Goal: Information Seeking & Learning: Learn about a topic

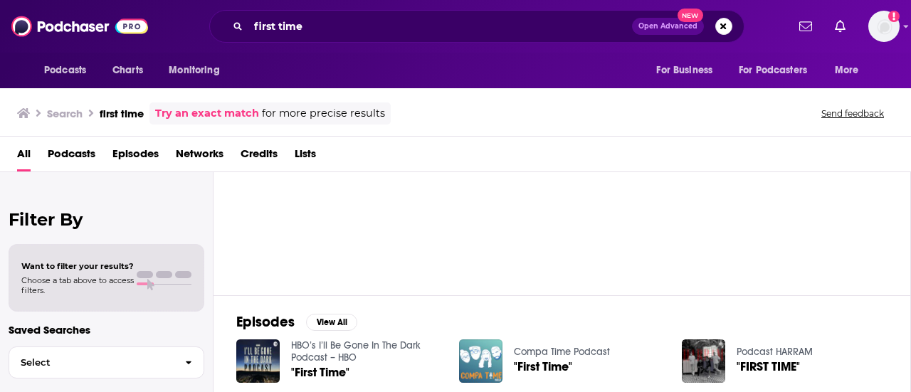
scroll to position [9, 0]
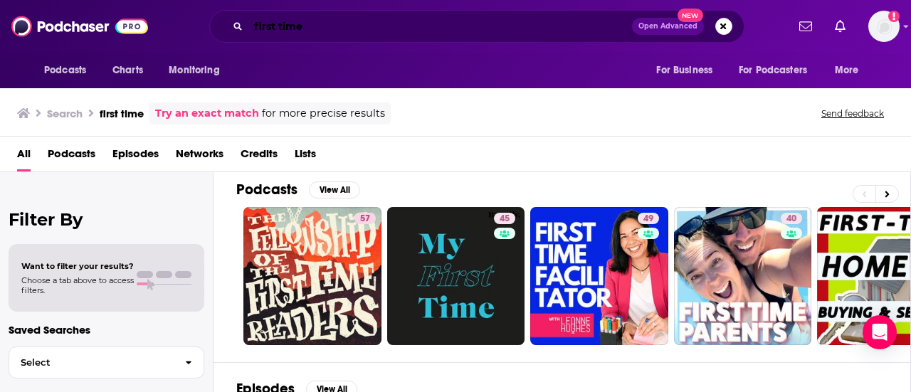
click at [254, 32] on input "first time" at bounding box center [440, 26] width 384 height 23
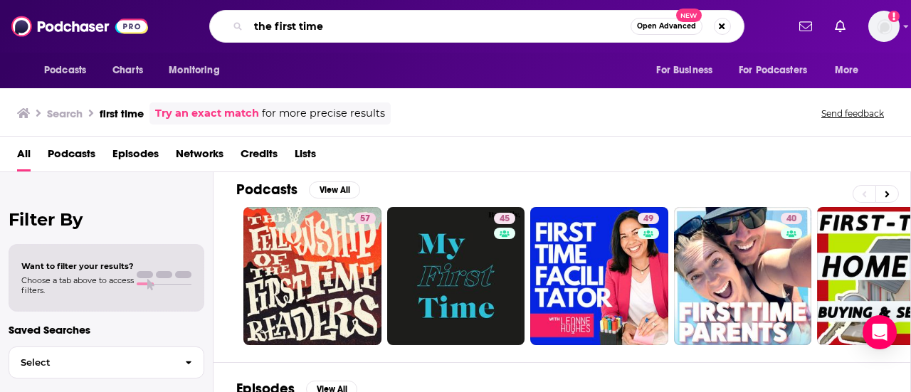
type input "the first time"
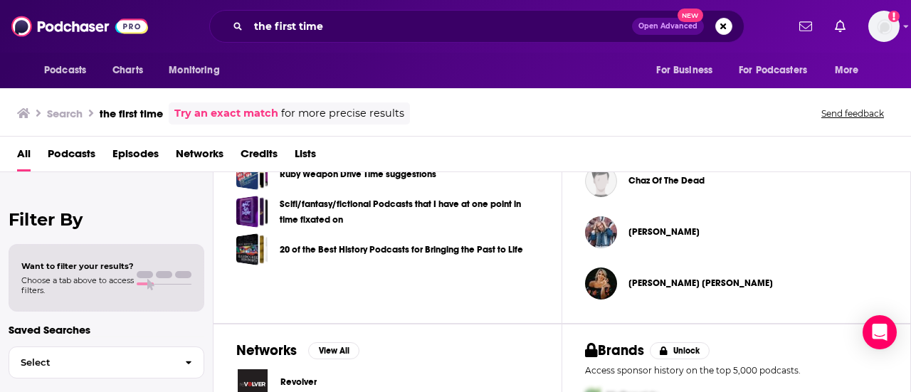
scroll to position [606, 0]
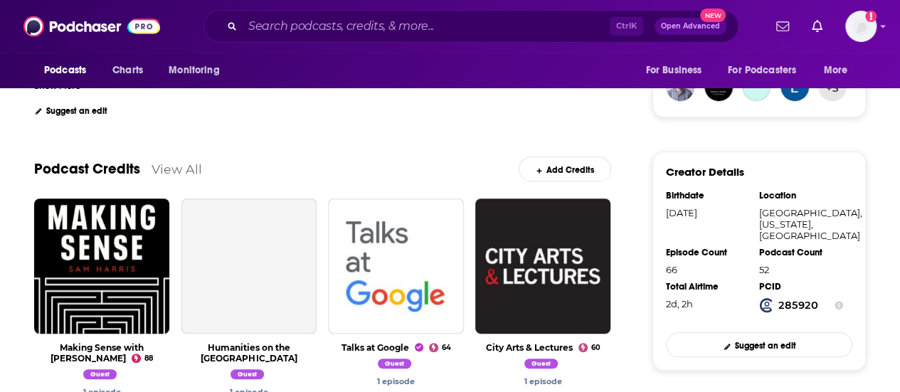
scroll to position [394, 0]
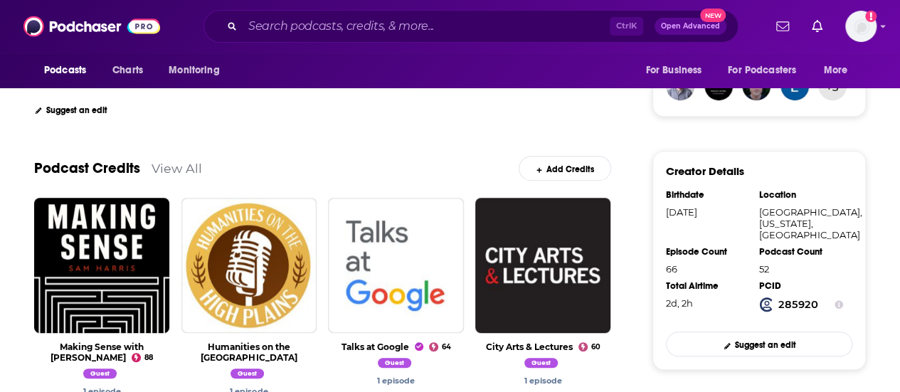
click at [194, 170] on link "View All" at bounding box center [177, 168] width 51 height 15
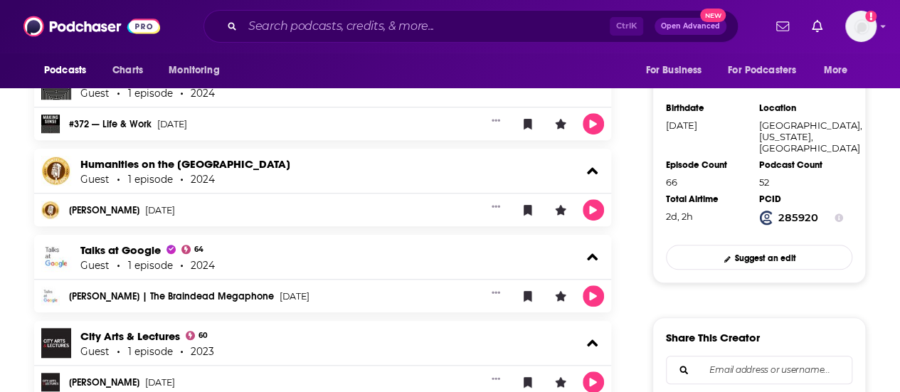
scroll to position [483, 0]
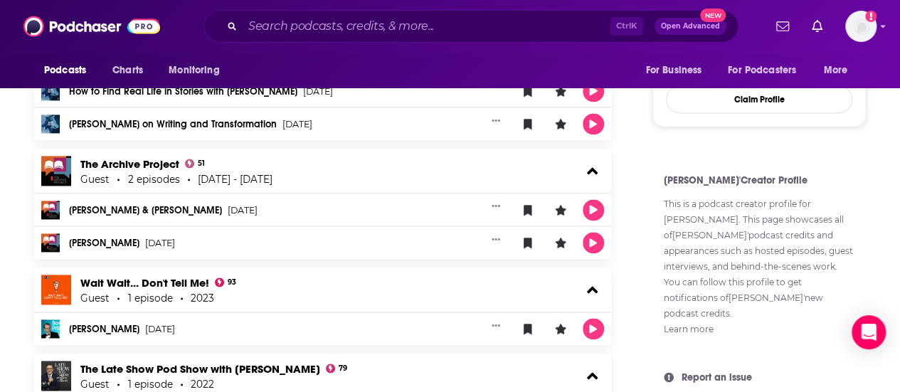
scroll to position [1030, 0]
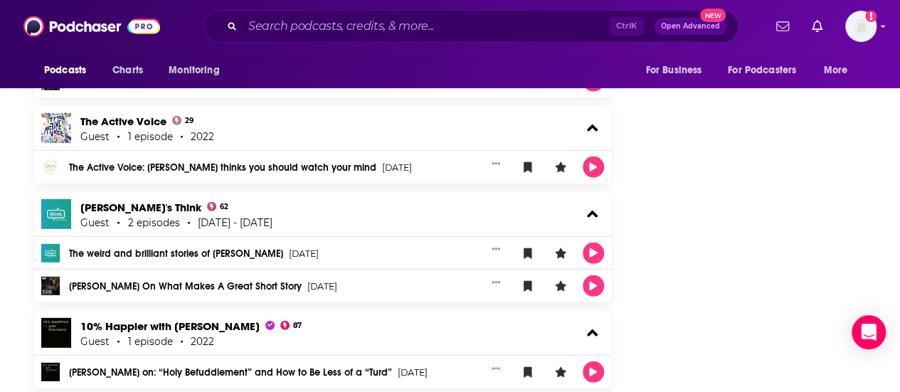
scroll to position [1942, 0]
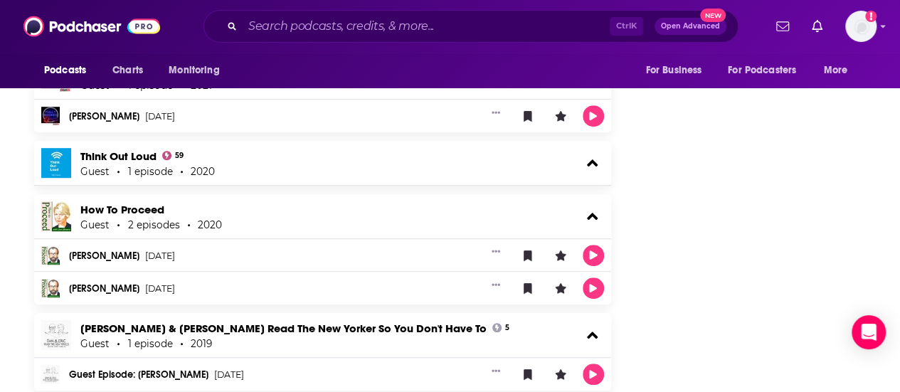
scroll to position [2955, 0]
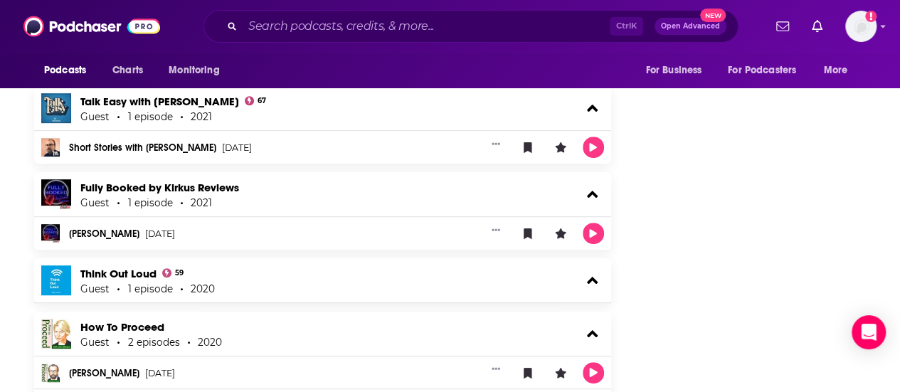
click at [14, 212] on div "About Credits 66 Links George Saunders's Podcast Credits & Interviews Add Credi…" at bounding box center [331, 148] width 641 height 5512
click at [20, 165] on div "About Credits 66 Links George Saunders's Podcast Credits & Interviews Add Credi…" at bounding box center [331, 148] width 641 height 5512
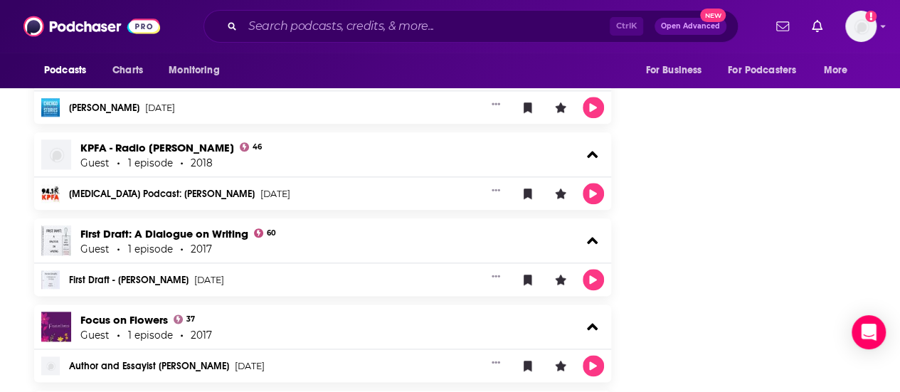
scroll to position [3427, 0]
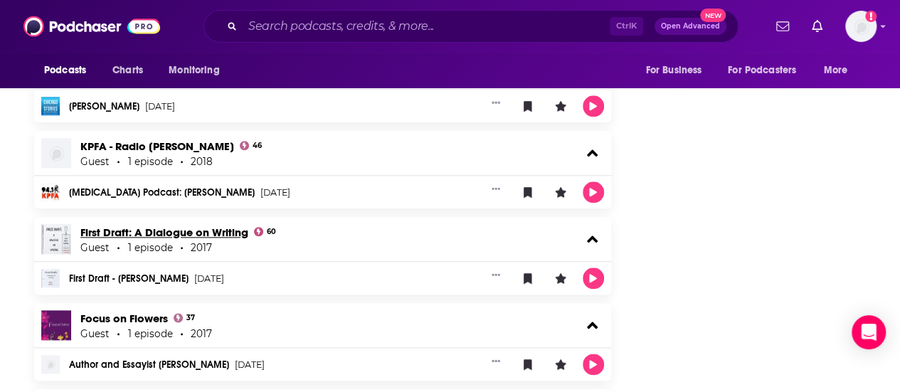
click at [208, 226] on link "First Draft: A Dialogue on Writing" at bounding box center [164, 233] width 168 height 14
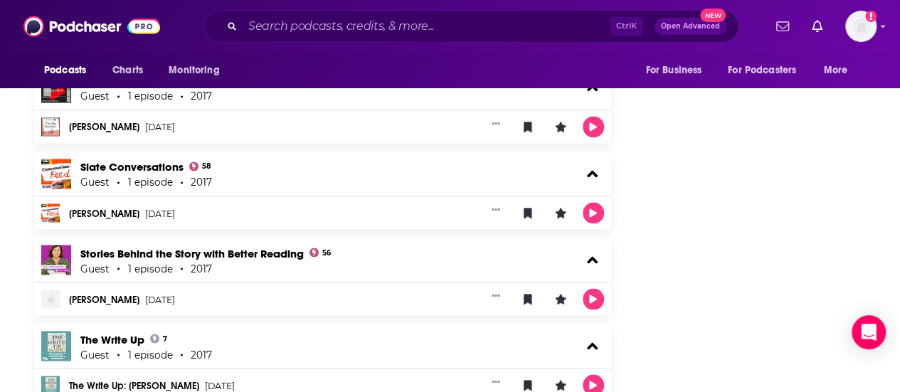
scroll to position [3863, 0]
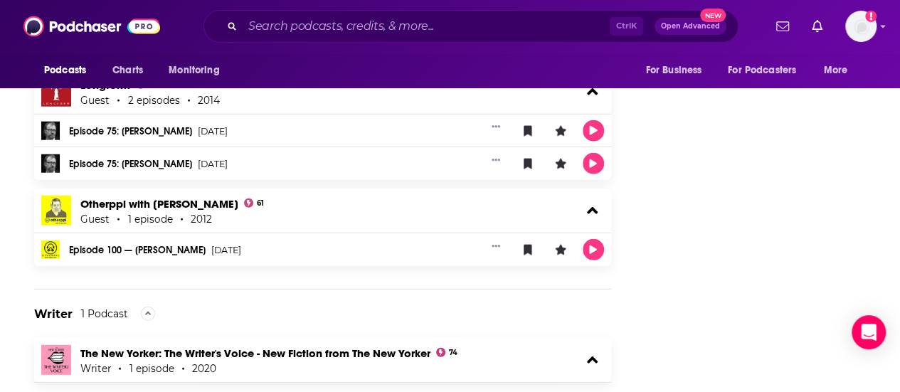
scroll to position [4522, 0]
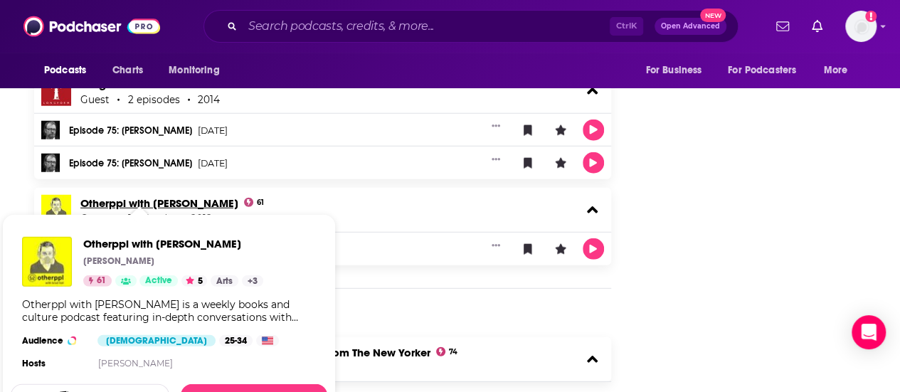
click at [157, 196] on link "Otherppl with Brad Listi" at bounding box center [159, 203] width 158 height 14
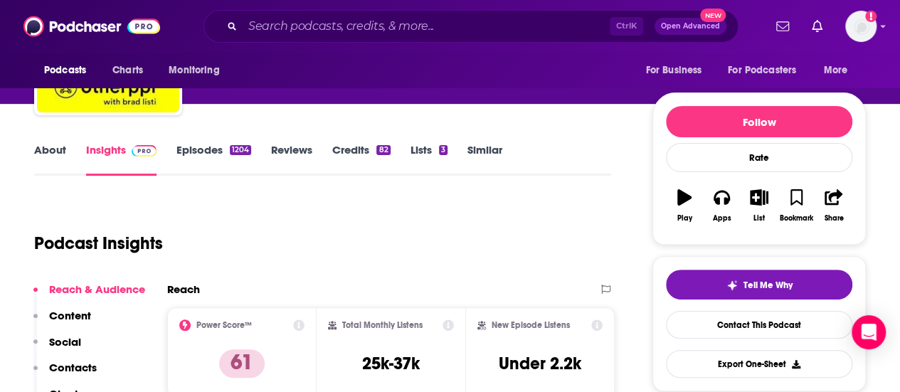
scroll to position [143, 0]
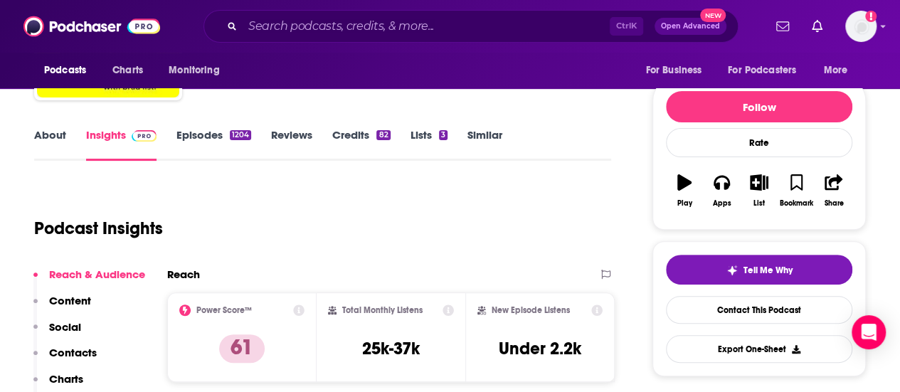
click at [48, 137] on link "About" at bounding box center [50, 144] width 32 height 33
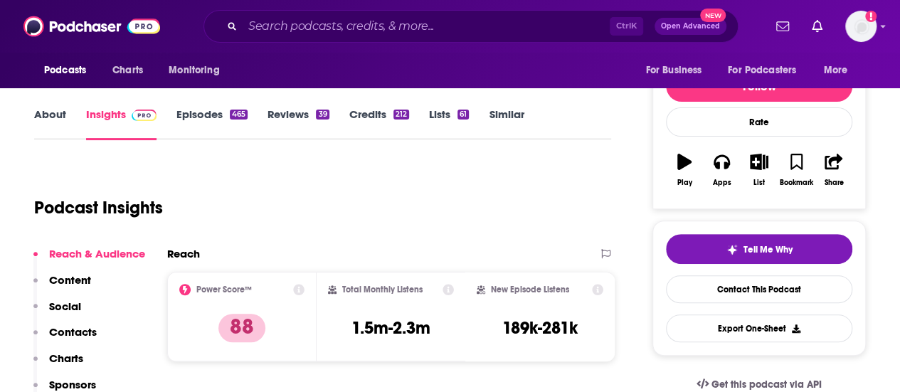
scroll to position [164, 0]
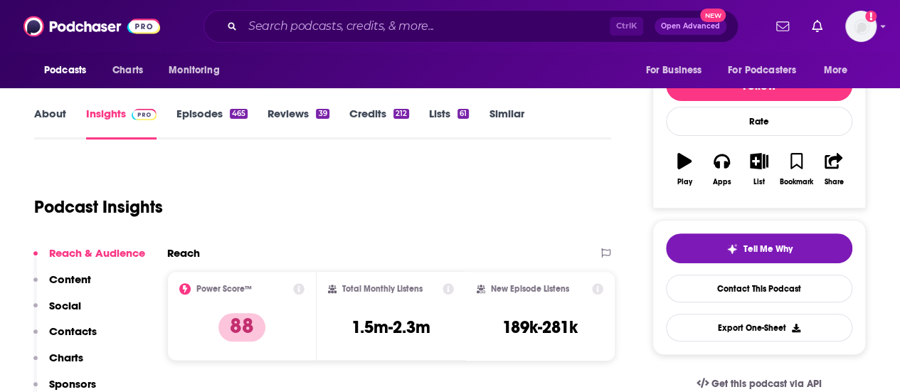
click at [60, 120] on link "About" at bounding box center [50, 123] width 32 height 33
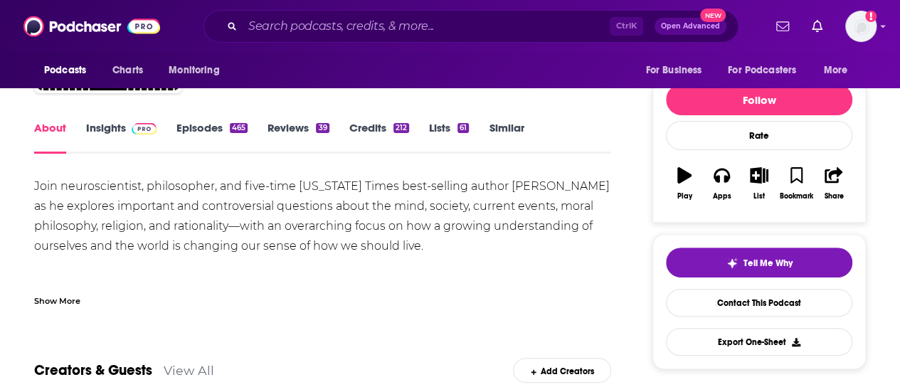
scroll to position [151, 0]
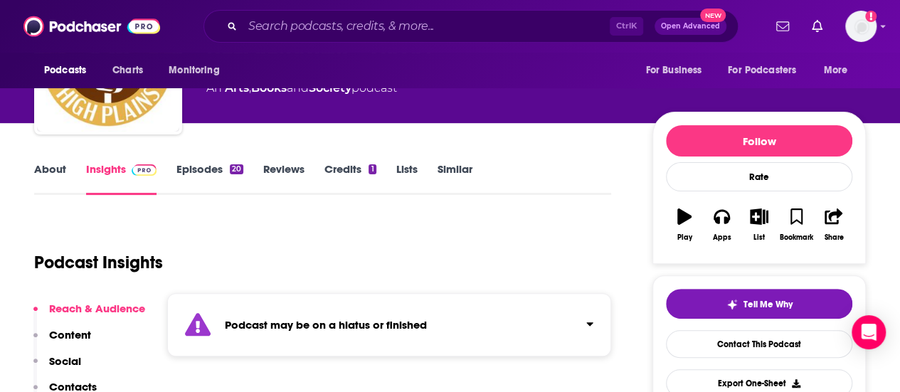
scroll to position [108, 0]
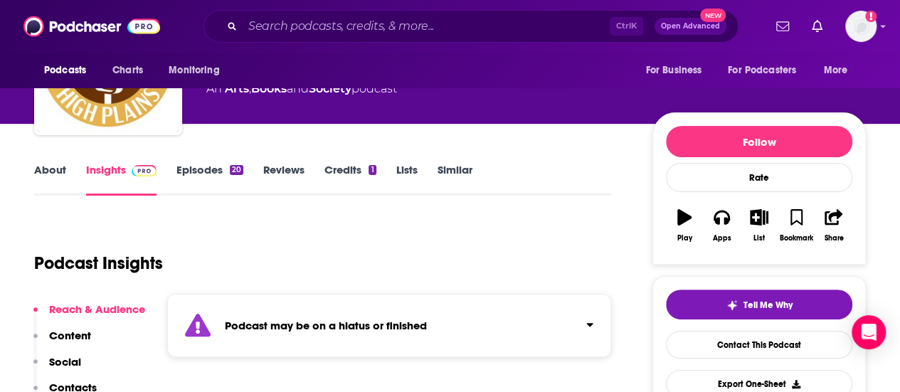
click at [48, 181] on link "About" at bounding box center [50, 179] width 32 height 33
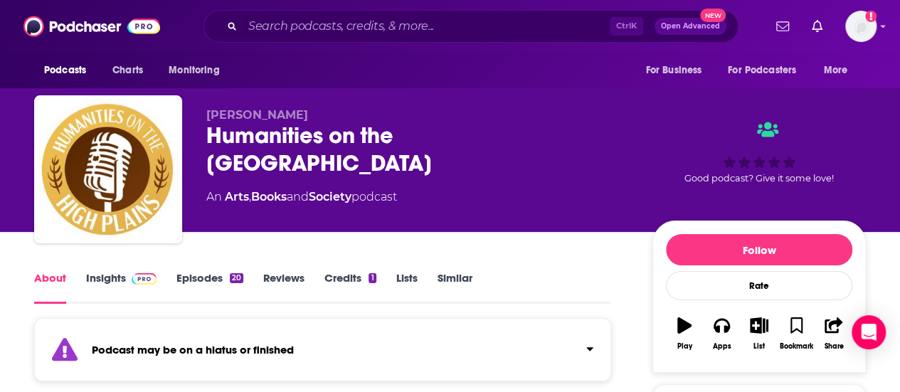
scroll to position [256, 0]
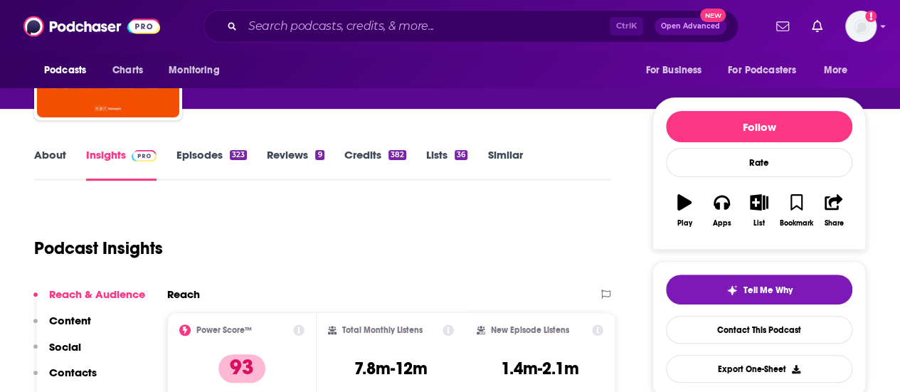
scroll to position [128, 0]
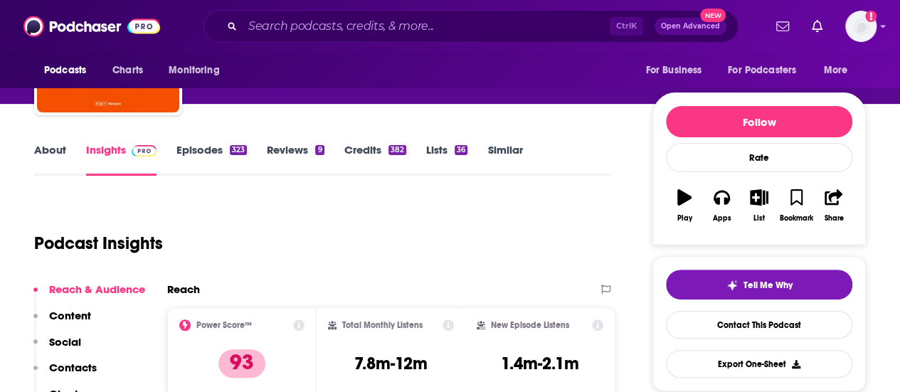
click at [57, 147] on link "About" at bounding box center [50, 159] width 32 height 33
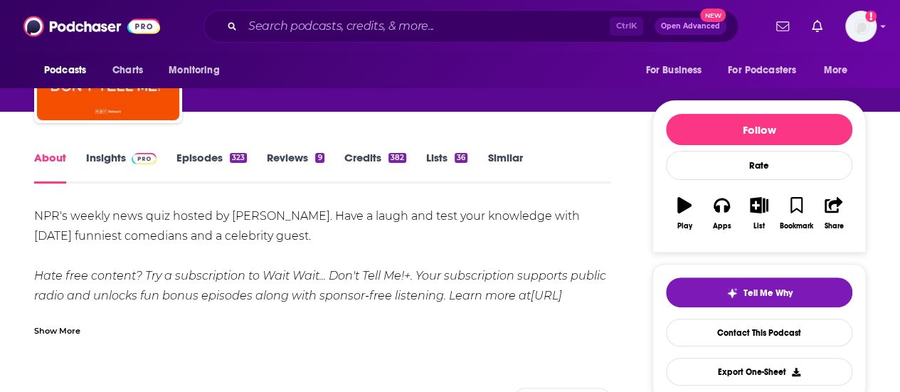
scroll to position [121, 0]
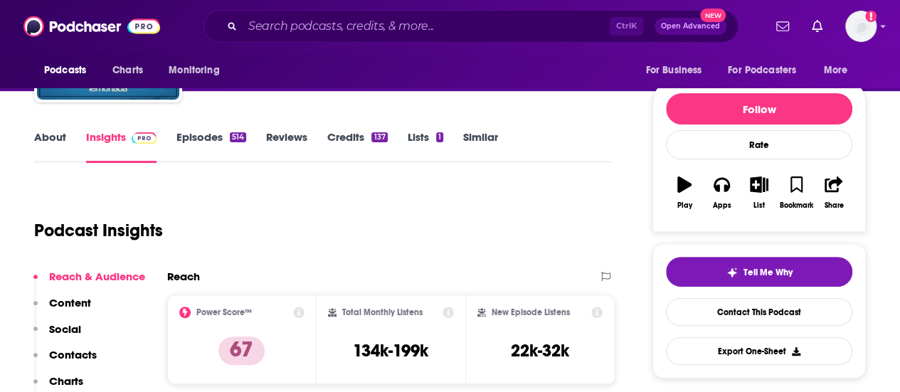
scroll to position [148, 0]
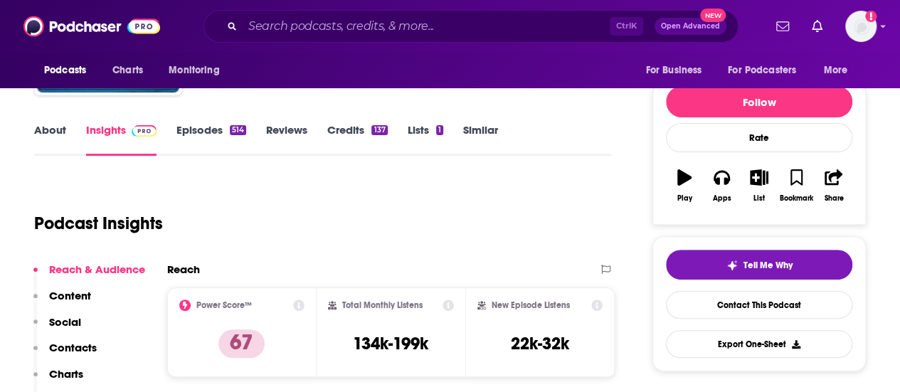
click at [60, 132] on link "About" at bounding box center [50, 139] width 32 height 33
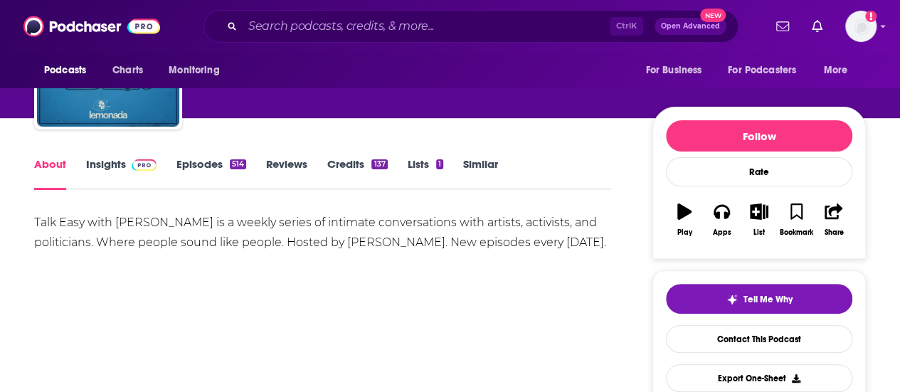
scroll to position [115, 0]
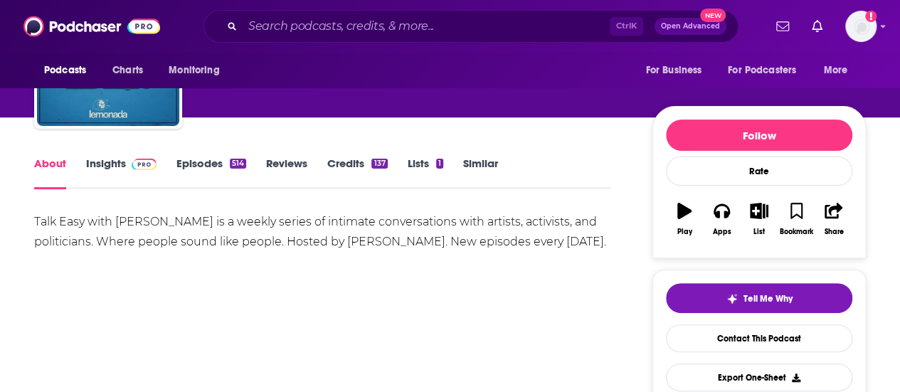
click at [106, 154] on div "About Insights Episodes 514 Reviews Credits 137 Lists 1 Similar" at bounding box center [322, 171] width 577 height 35
click at [205, 164] on link "Episodes 514" at bounding box center [212, 173] width 70 height 33
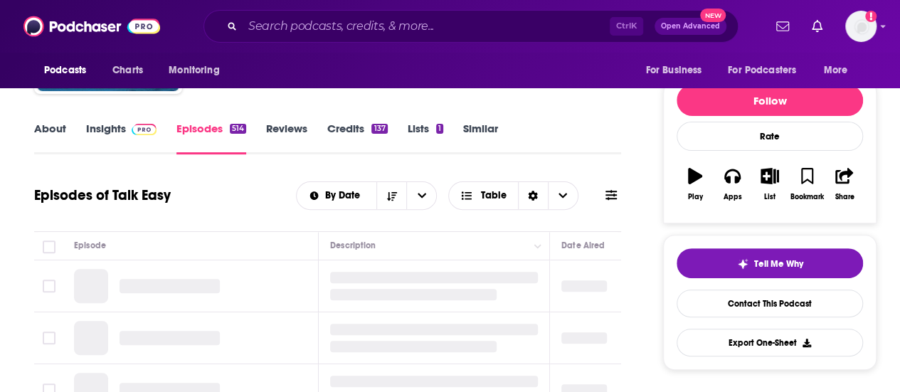
scroll to position [149, 0]
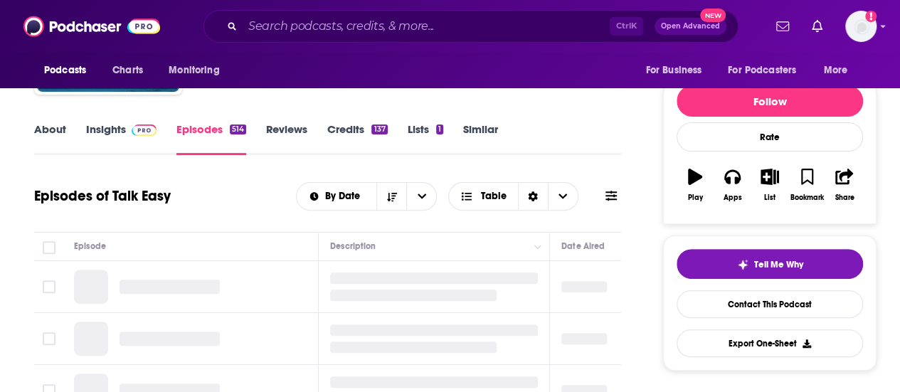
click at [112, 131] on link "Insights" at bounding box center [121, 138] width 70 height 33
